Goal: Information Seeking & Learning: Learn about a topic

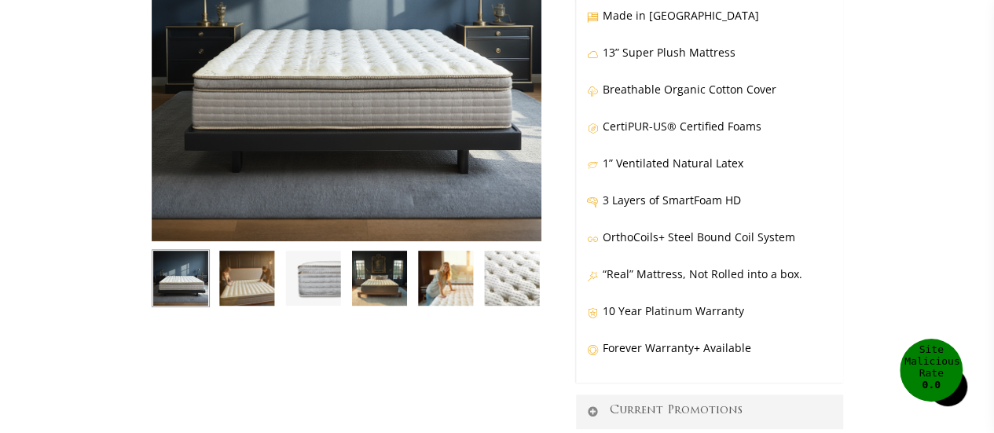
scroll to position [225, 0]
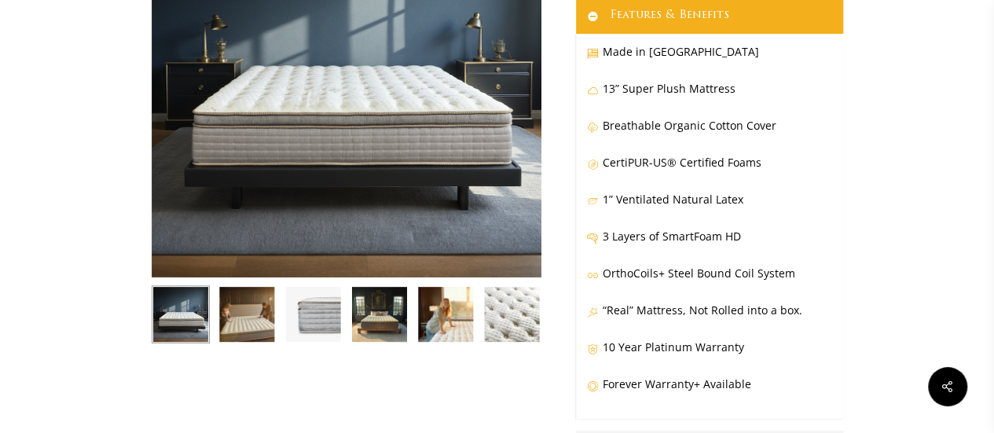
click at [369, 106] on img at bounding box center [347, 83] width 390 height 390
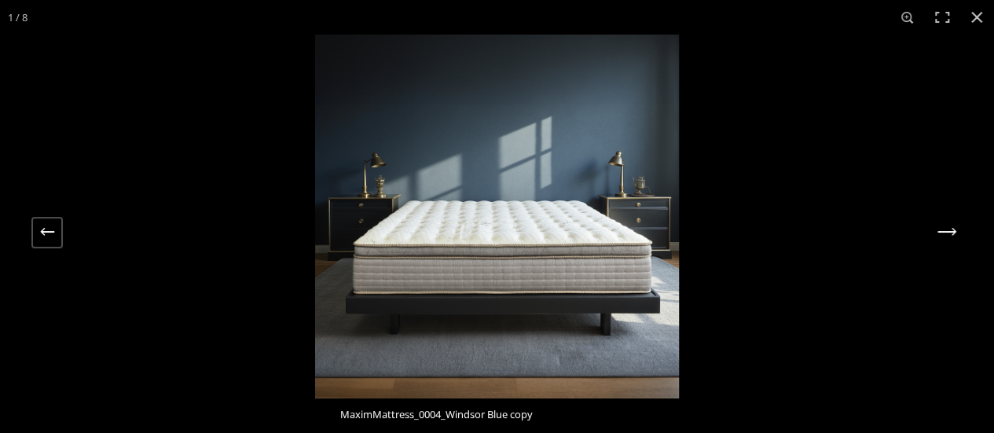
click at [946, 227] on button "Next (arrow right)" at bounding box center [946, 232] width 31 height 31
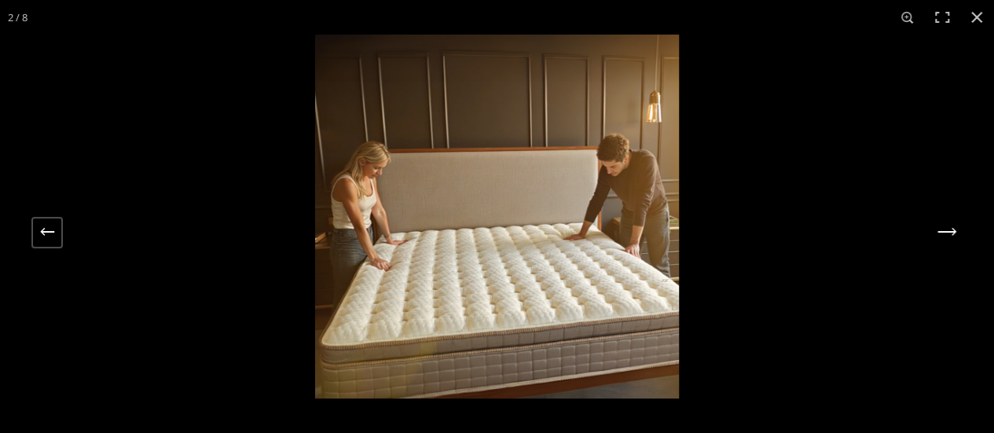
click at [946, 227] on button "Next (arrow right)" at bounding box center [946, 232] width 31 height 31
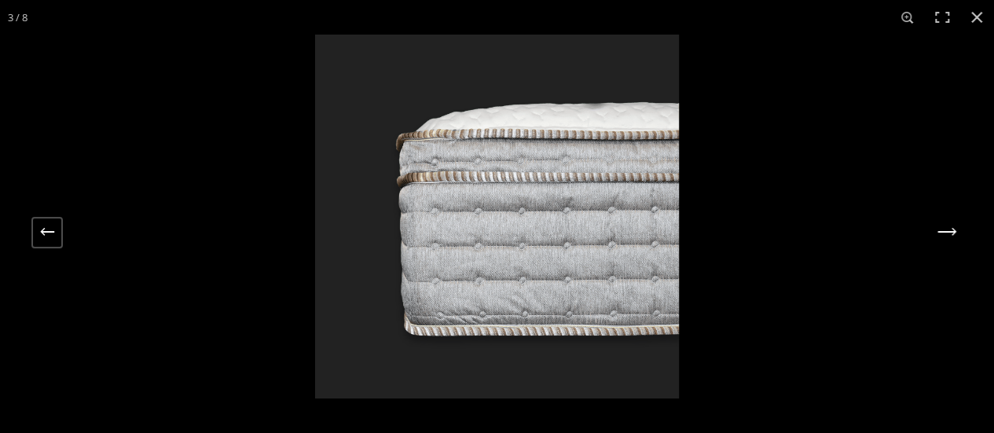
click at [946, 227] on button "Next (arrow right)" at bounding box center [946, 232] width 31 height 31
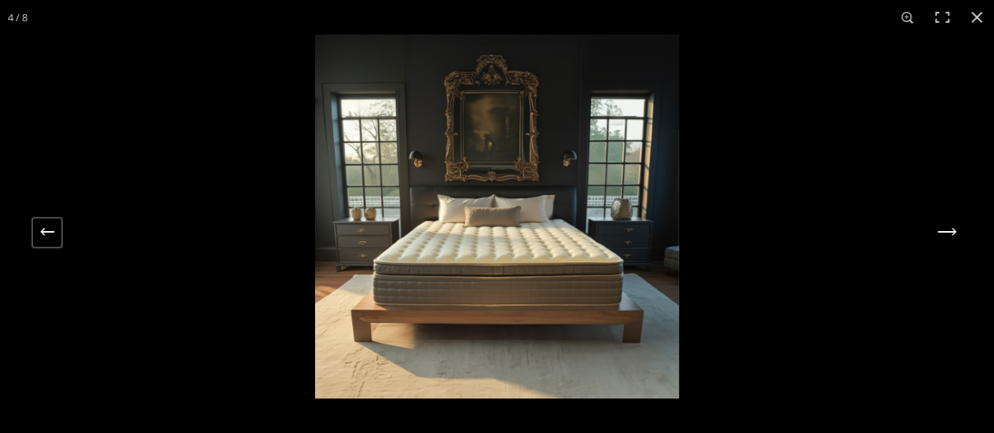
click at [946, 227] on button "Next (arrow right)" at bounding box center [946, 232] width 31 height 31
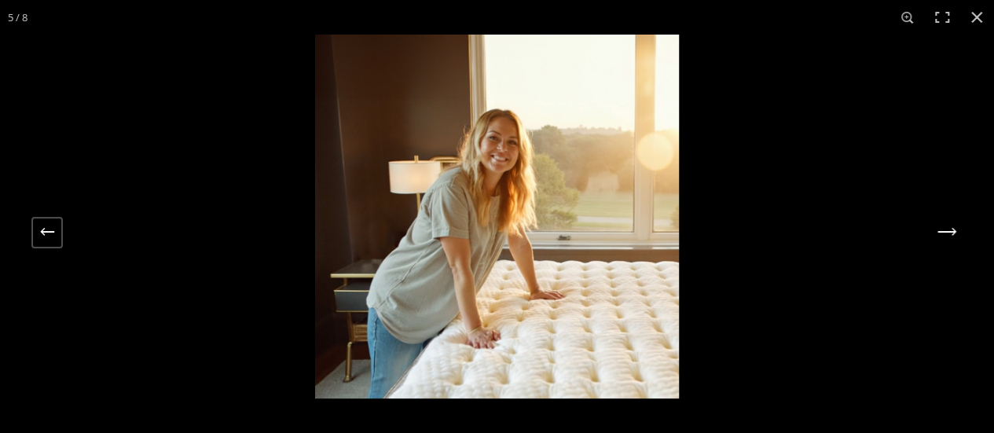
click at [946, 227] on button "Next (arrow right)" at bounding box center [946, 232] width 31 height 31
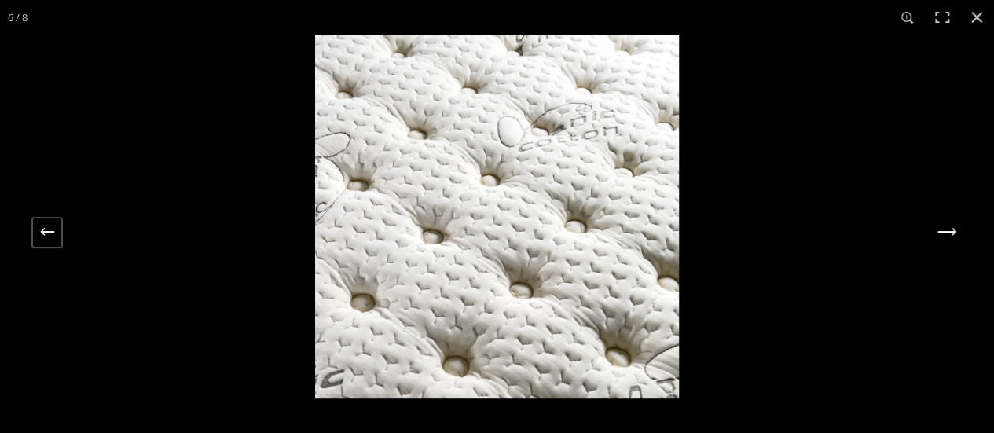
click at [946, 227] on button "Next (arrow right)" at bounding box center [946, 232] width 31 height 31
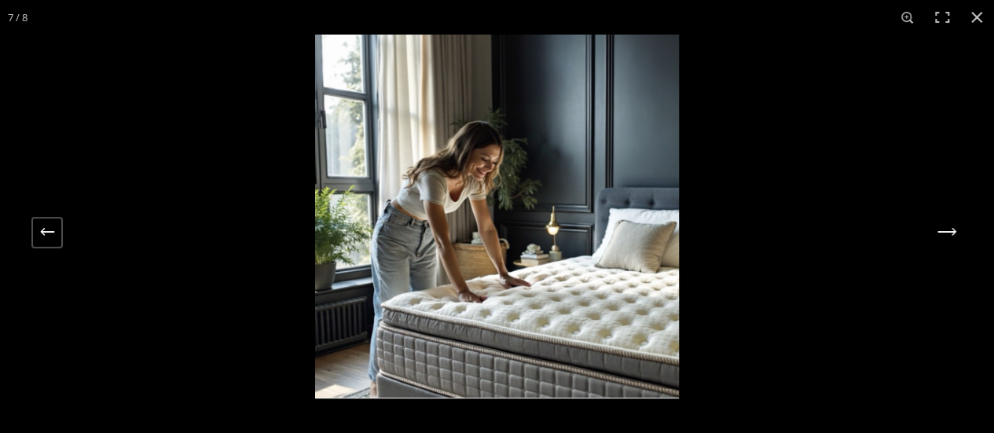
click at [946, 227] on button "Next (arrow right)" at bounding box center [946, 232] width 31 height 31
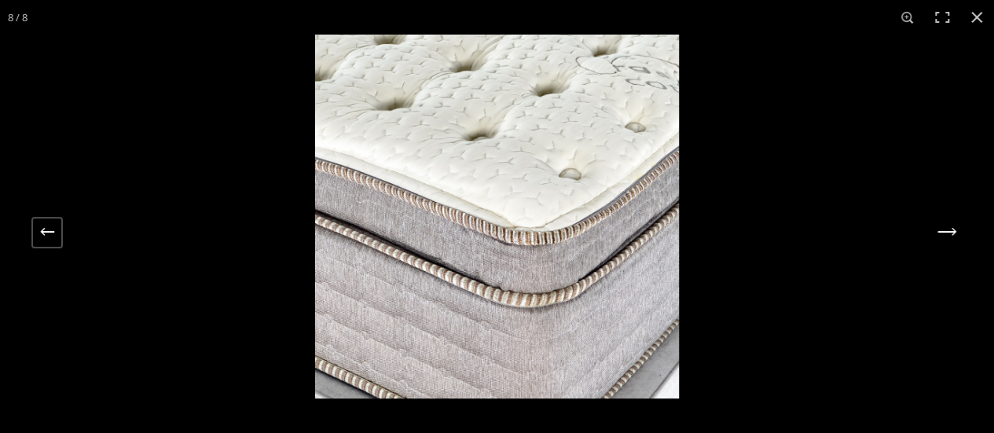
click at [946, 227] on button "Next (arrow right)" at bounding box center [946, 232] width 31 height 31
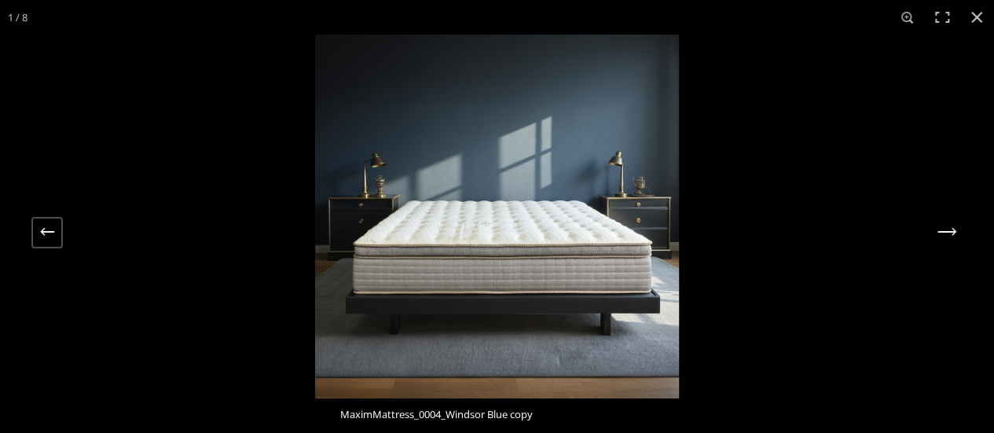
click at [946, 227] on button "Next (arrow right)" at bounding box center [946, 232] width 31 height 31
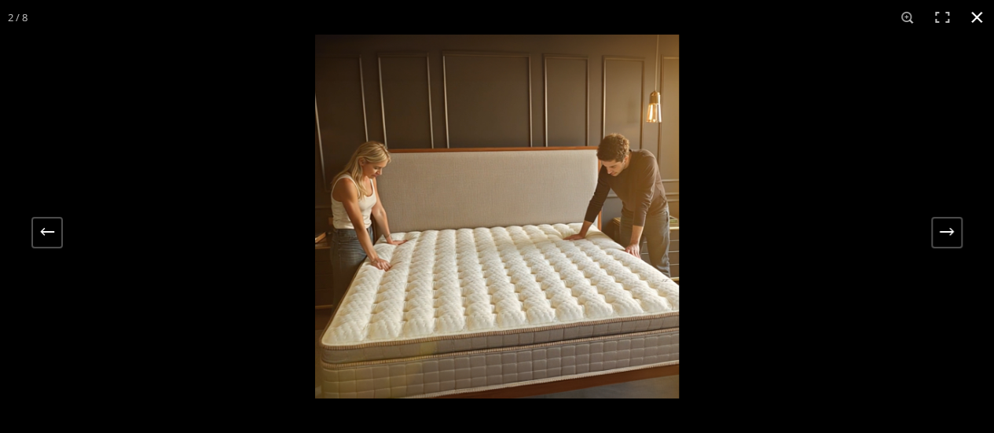
click at [976, 12] on button "Close (Esc)" at bounding box center [977, 17] width 35 height 35
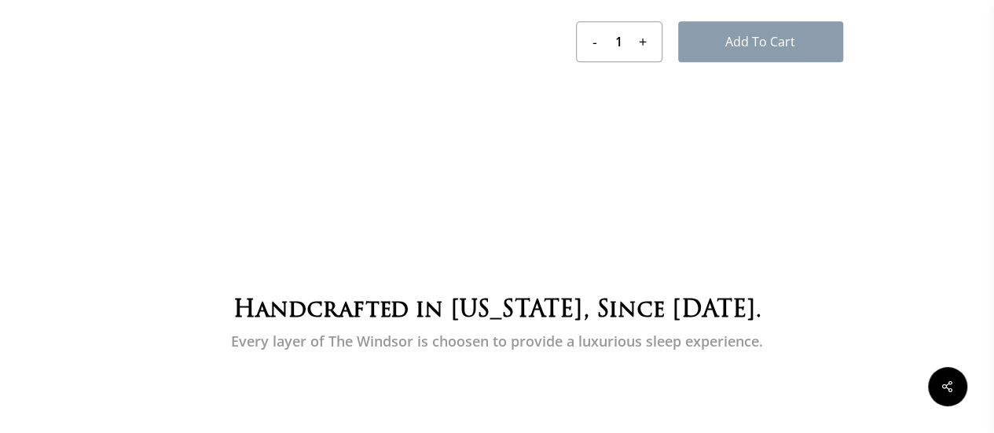
scroll to position [1087, 0]
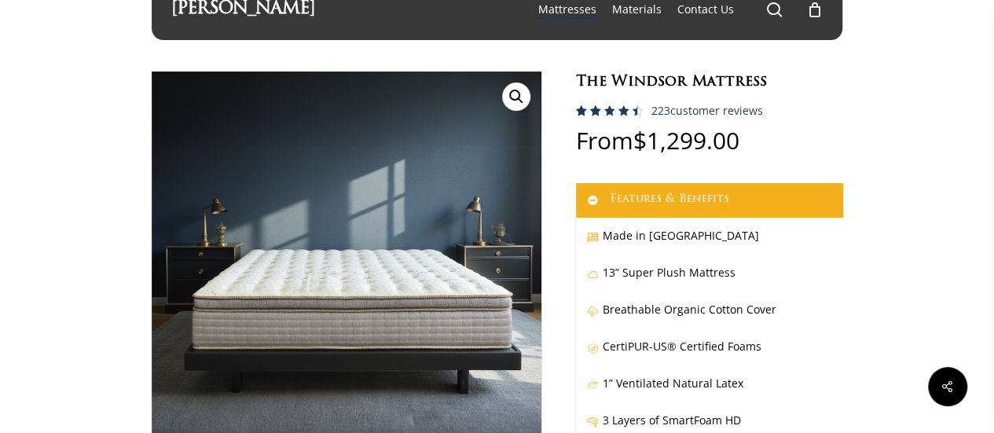
scroll to position [0, 0]
